Goal: Book appointment/travel/reservation

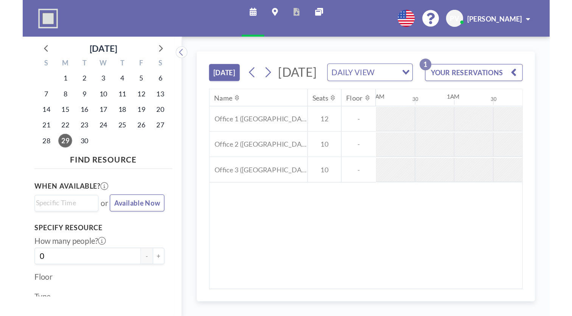
scroll to position [0, 566]
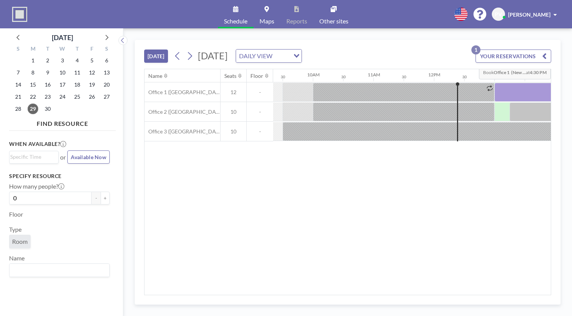
click at [408, 50] on button "YOUR RESERVATIONS 1" at bounding box center [514, 56] width 76 height 13
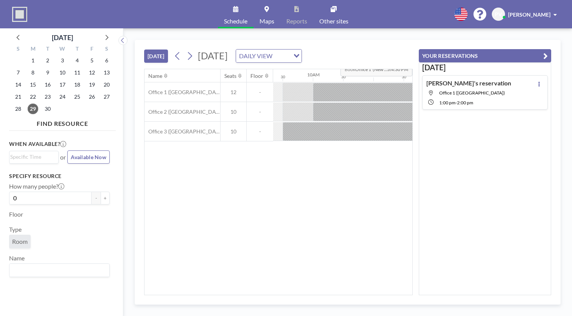
click at [408, 44] on div "[DATE] [DATE] DAILY VIEW Loading..." at bounding box center [278, 54] width 269 height 29
click at [408, 51] on icon "button" at bounding box center [546, 55] width 5 height 9
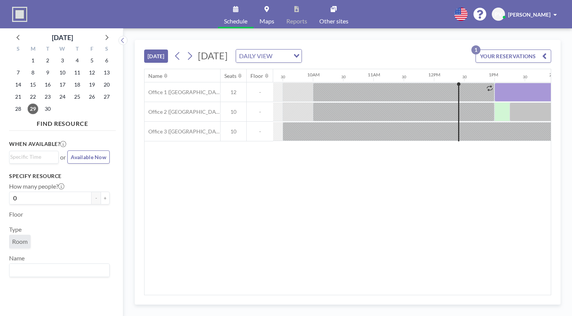
click at [274, 10] on link "Maps" at bounding box center [267, 14] width 27 height 28
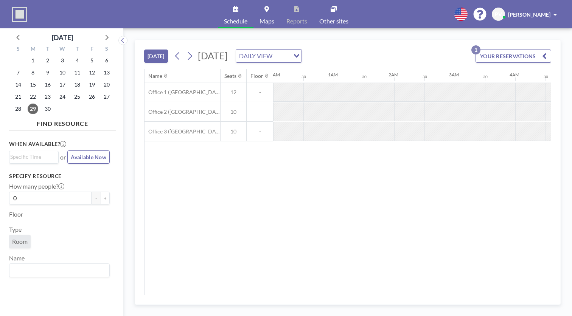
scroll to position [0, 566]
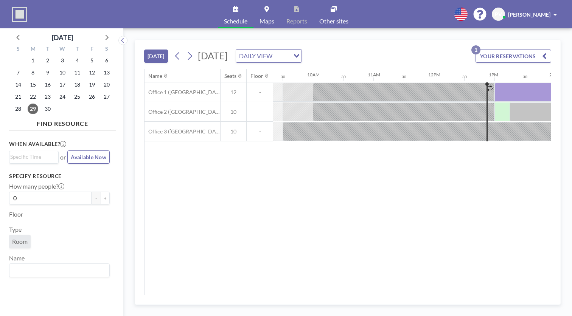
click at [557, 12] on span at bounding box center [555, 14] width 3 height 5
click at [446, 40] on div "[DATE] [DATE] DAILY VIEW Loading... YOUR RESERVATIONS 1" at bounding box center [347, 54] width 407 height 29
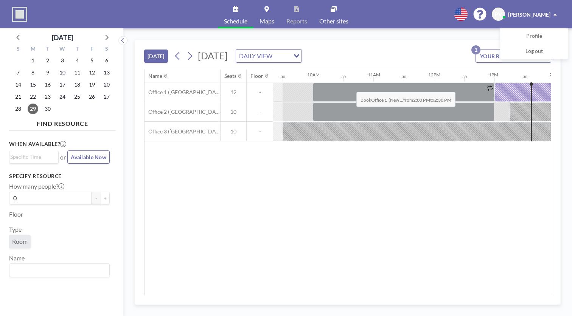
click at [555, 83] on div at bounding box center [570, 92] width 30 height 19
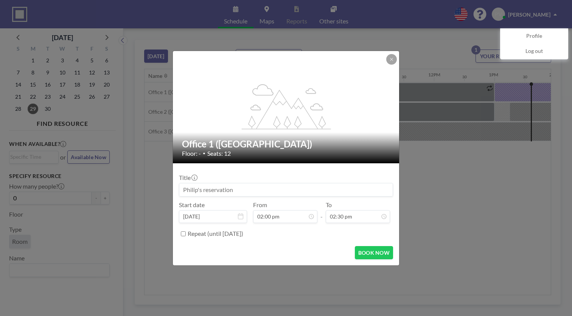
scroll to position [103, 0]
click at [356, 246] on button "BOOK NOW" at bounding box center [374, 252] width 38 height 13
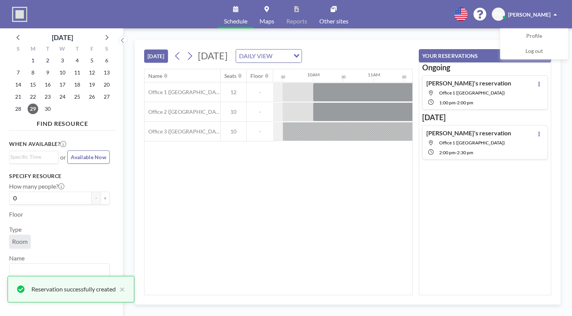
click at [380, 142] on div "Name Seats Floor 12AM 30 1AM 30 2AM 30 3AM 30 4AM 30 5AM 30 6AM 30 7AM 30 8AM 3…" at bounding box center [279, 182] width 268 height 226
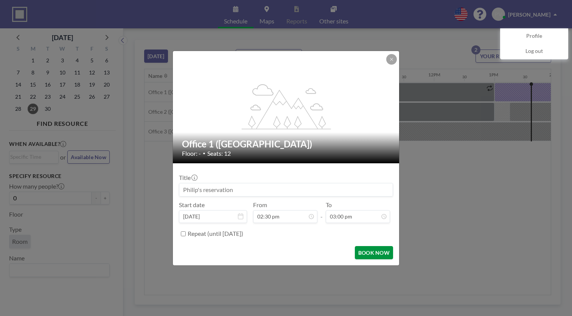
click at [355, 246] on button "BOOK NOW" at bounding box center [374, 252] width 38 height 13
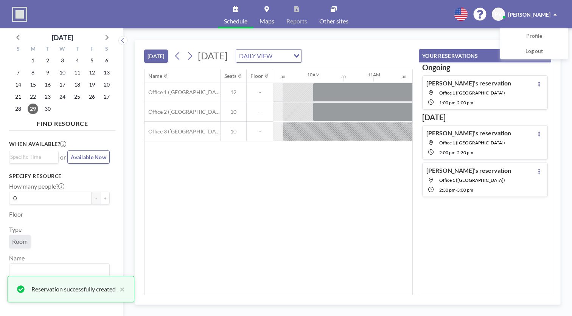
click at [413, 132] on div "Name Seats Floor 12AM 30 1AM 30 2AM 30 3AM 30 4AM 30 5AM 30 6AM 30 7AM 30 8AM 3…" at bounding box center [279, 182] width 268 height 226
